Goal: Find specific page/section: Find specific page/section

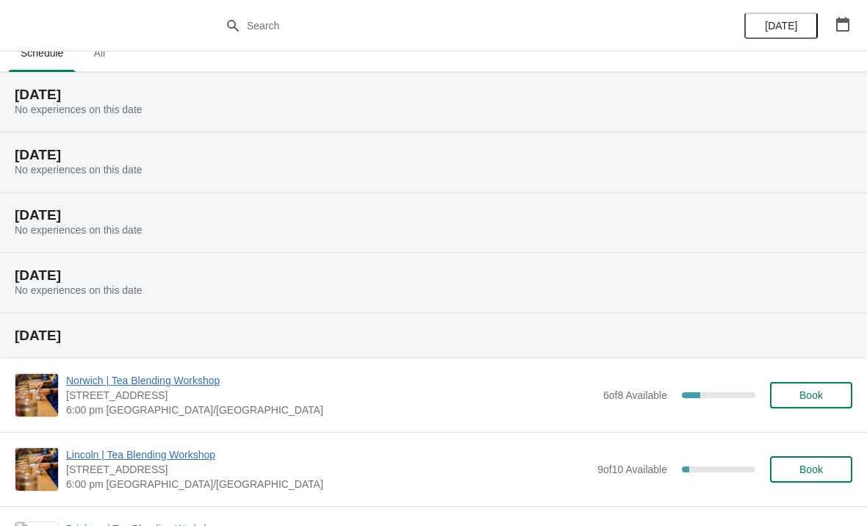
scroll to position [14, 0]
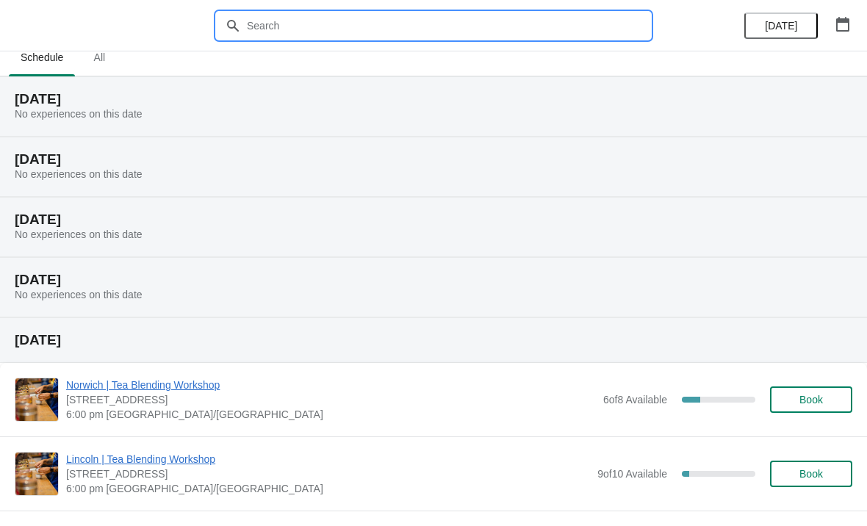
click at [508, 19] on input "text" at bounding box center [448, 25] width 404 height 26
type input "[GEOGRAPHIC_DATA]"
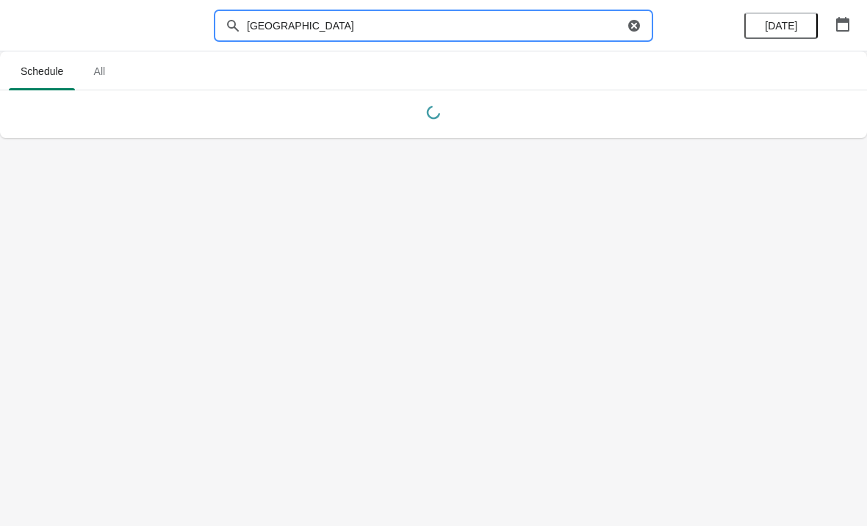
scroll to position [0, 0]
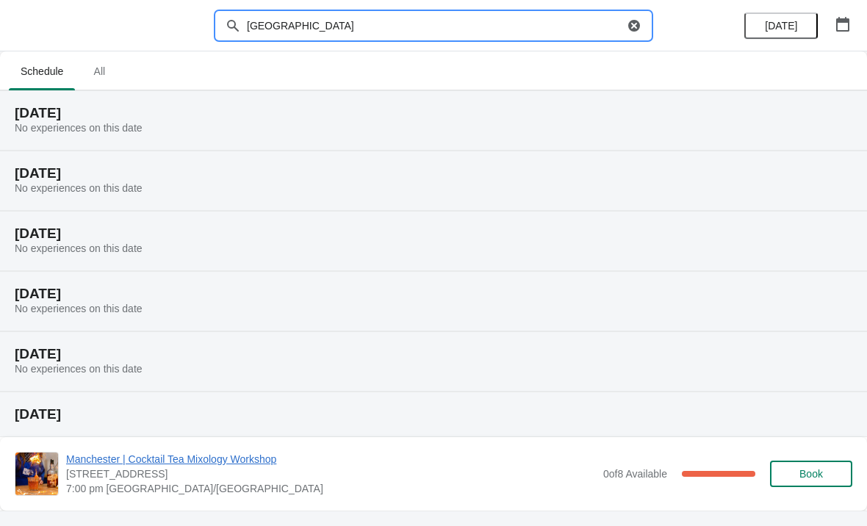
click at [737, 157] on div "[DATE] No experiences on this date" at bounding box center [433, 181] width 867 height 60
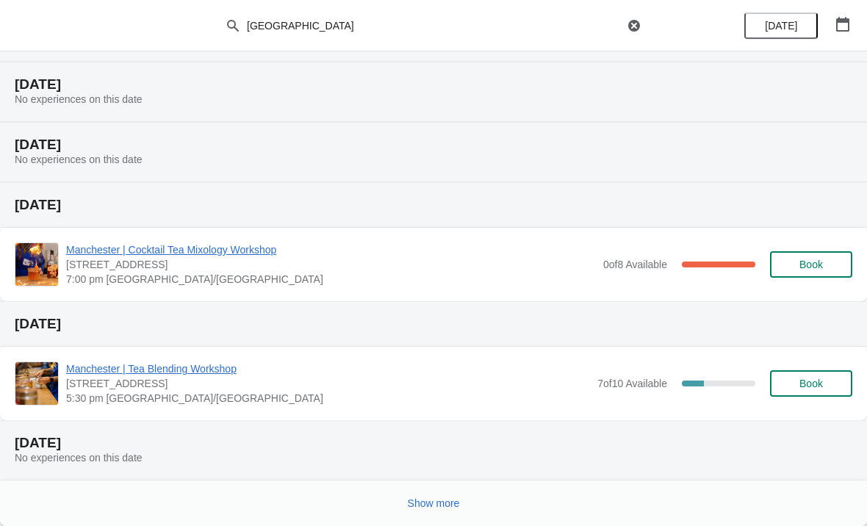
scroll to position [209, 0]
click at [517, 500] on div "Show more" at bounding box center [427, 497] width 849 height 28
click at [466, 502] on button "Show more" at bounding box center [434, 503] width 64 height 26
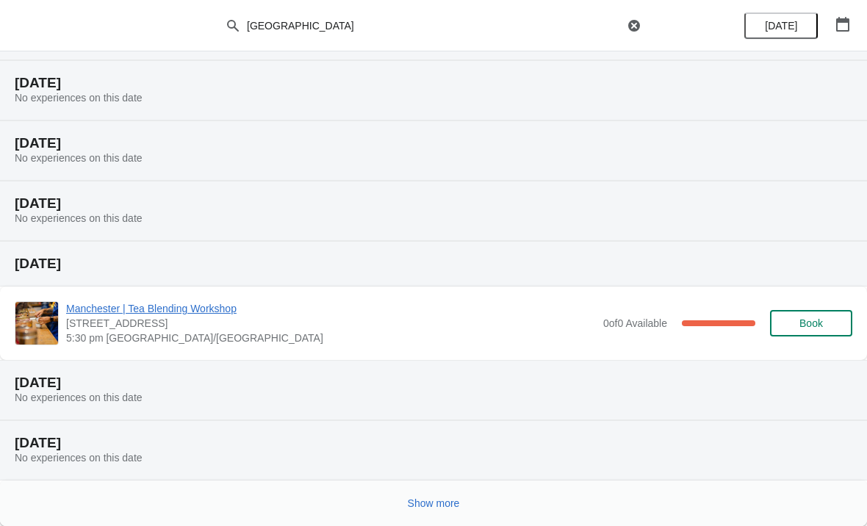
scroll to position [750, 0]
click at [511, 499] on div "Show more" at bounding box center [427, 497] width 849 height 28
click at [466, 507] on button "Show more" at bounding box center [434, 503] width 64 height 26
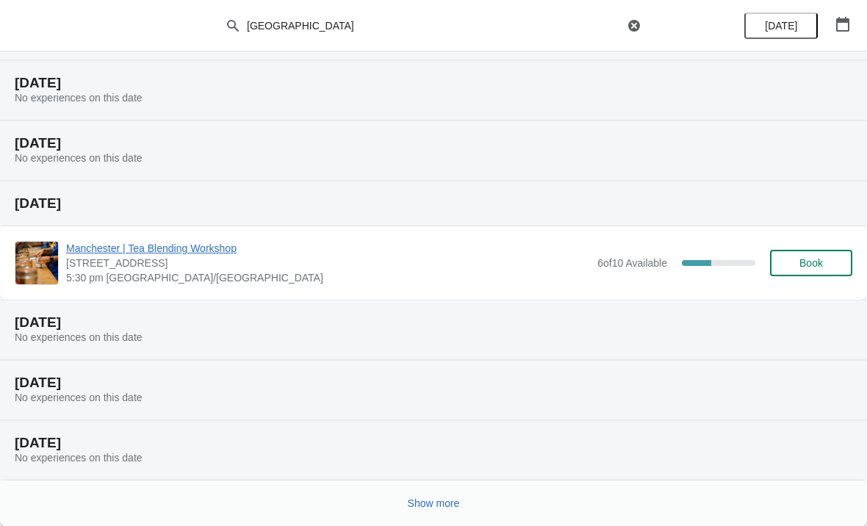
scroll to position [1291, 0]
click at [483, 494] on div "Show more" at bounding box center [427, 497] width 849 height 28
click at [432, 502] on span "Show more" at bounding box center [434, 503] width 52 height 12
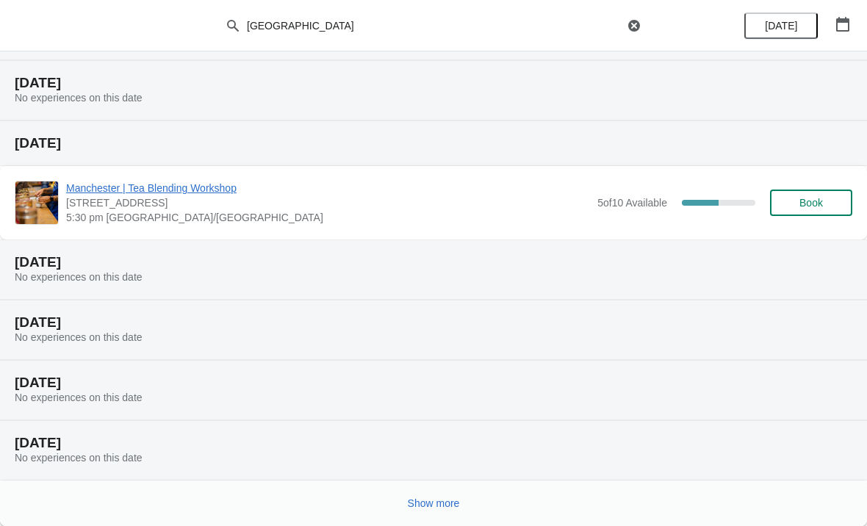
scroll to position [1890, 0]
click at [489, 501] on div "Show more" at bounding box center [427, 497] width 849 height 28
click at [458, 497] on span "Show more" at bounding box center [434, 503] width 52 height 12
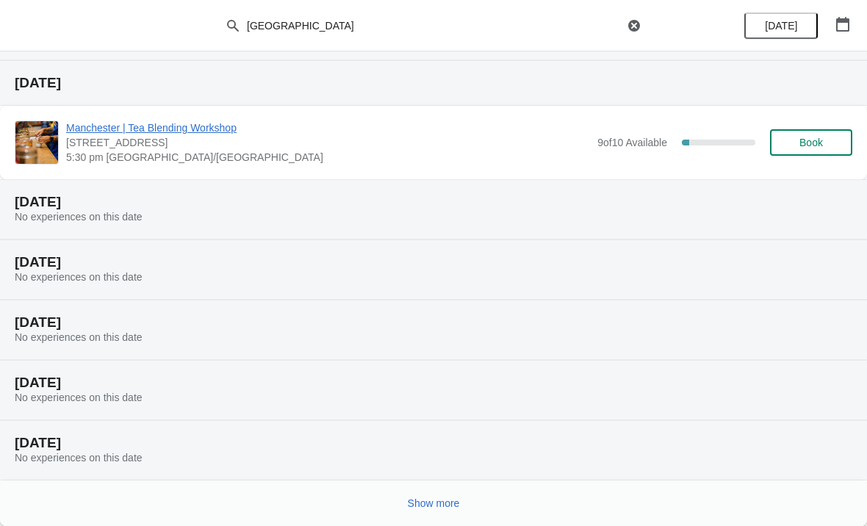
scroll to position [2489, 0]
click at [461, 498] on button "Show more" at bounding box center [434, 503] width 64 height 26
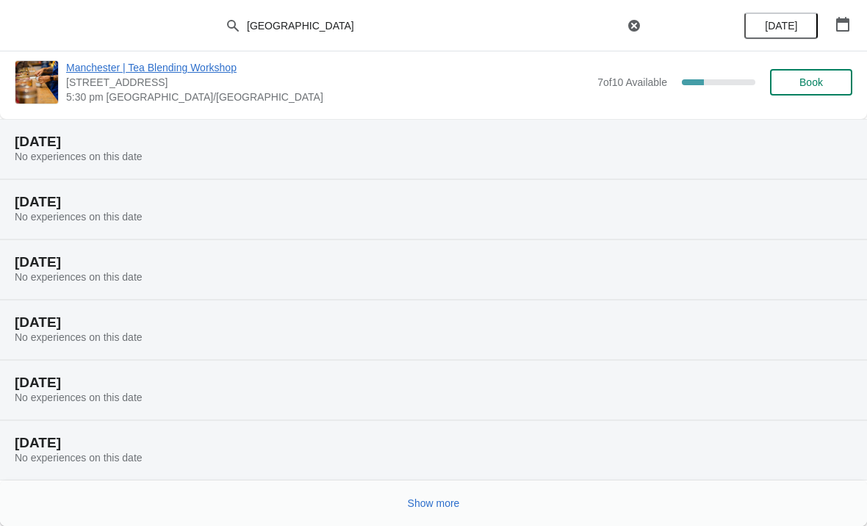
scroll to position [3089, 0]
click at [480, 504] on div "Show more" at bounding box center [427, 497] width 849 height 28
click at [450, 499] on span "Show more" at bounding box center [434, 503] width 52 height 12
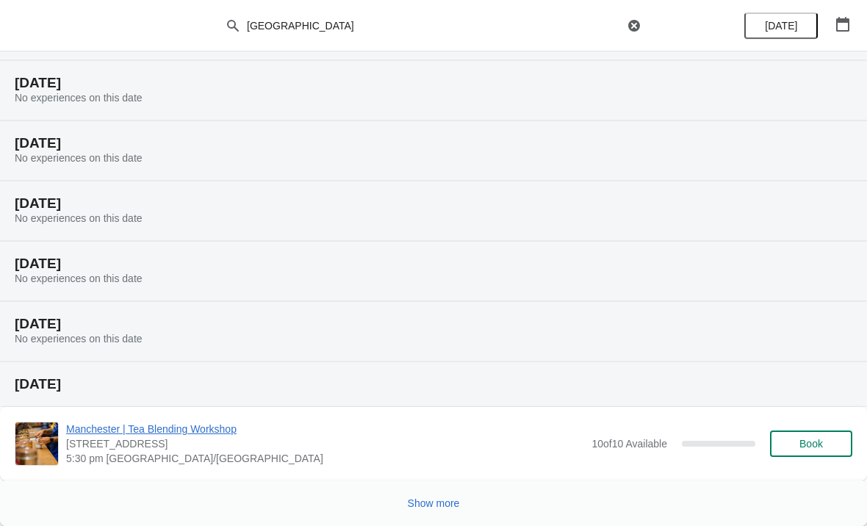
click at [450, 503] on span "Show more" at bounding box center [434, 503] width 52 height 12
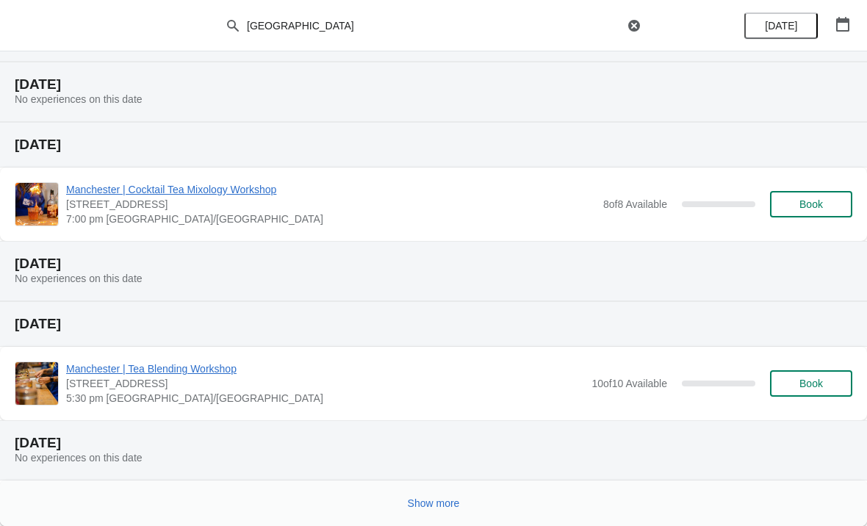
scroll to position [4287, 0]
click at [453, 503] on span "Show more" at bounding box center [434, 503] width 52 height 12
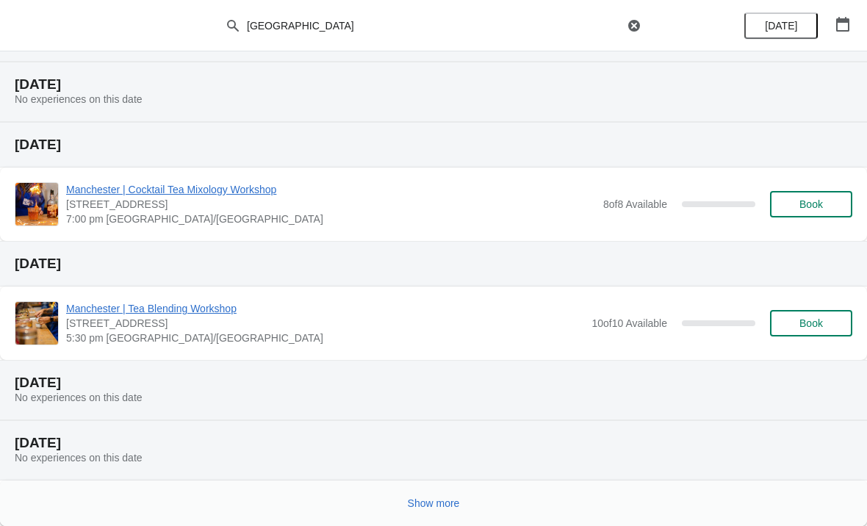
scroll to position [4887, 0]
click at [452, 524] on div "Show more" at bounding box center [433, 503] width 867 height 46
click at [426, 491] on button "Show more" at bounding box center [434, 503] width 64 height 26
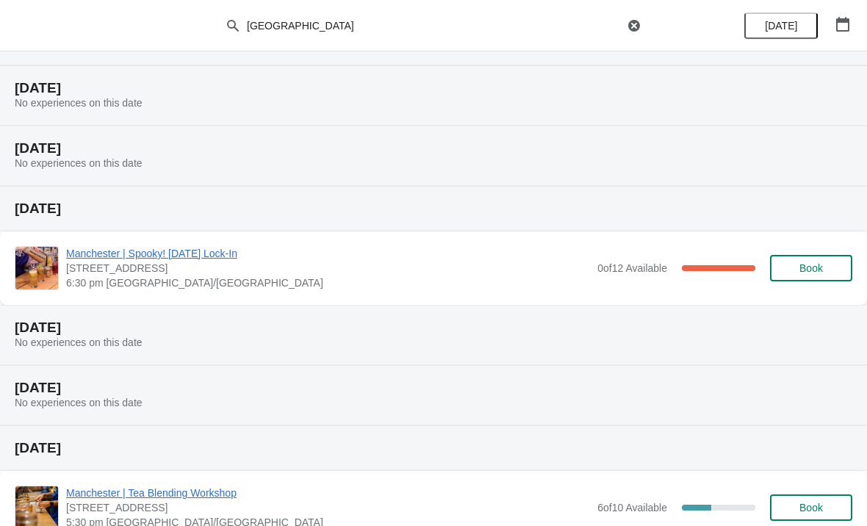
scroll to position [5218, 0]
